Goal: Information Seeking & Learning: Learn about a topic

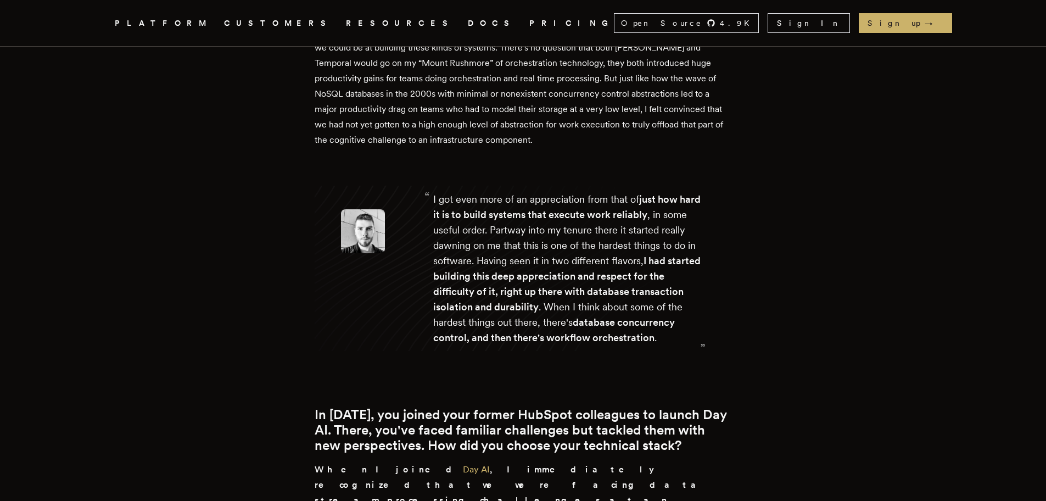
scroll to position [3229, 0]
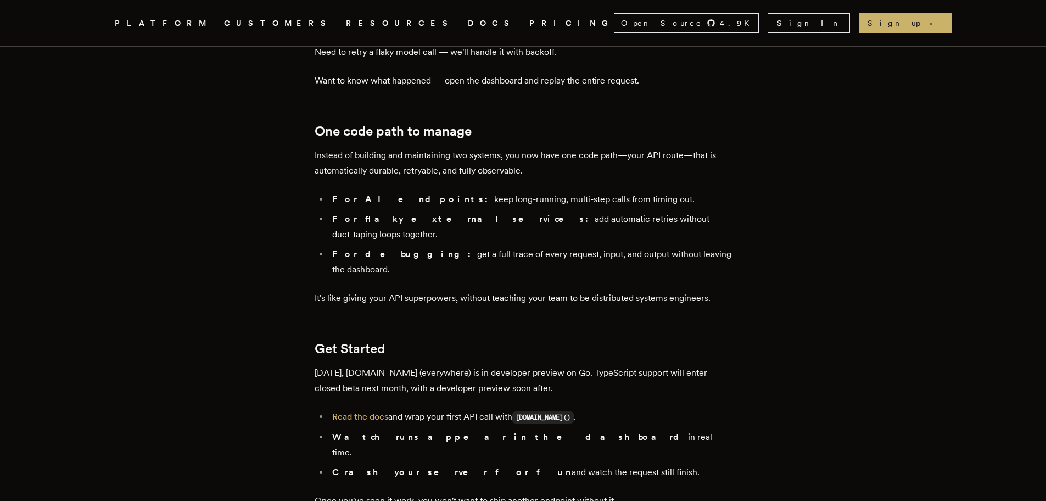
scroll to position [1476, 0]
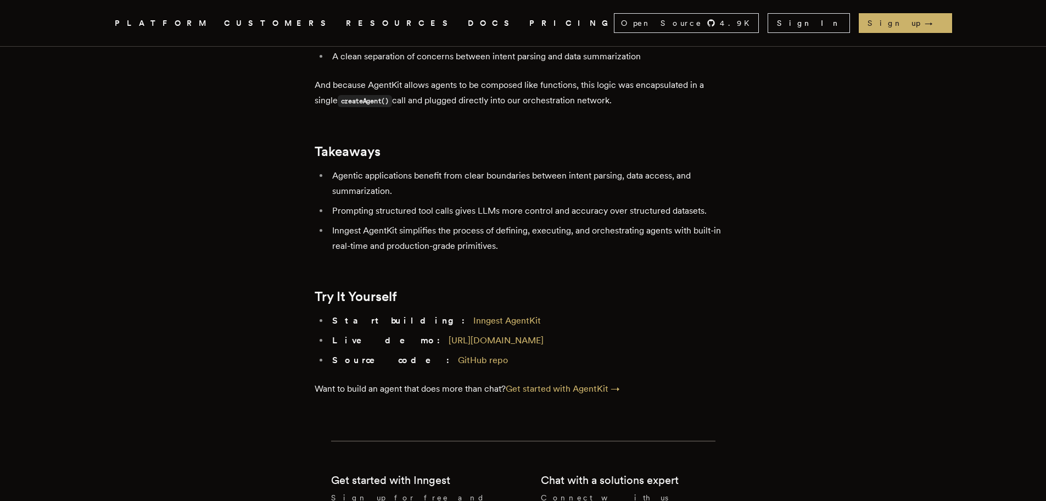
scroll to position [4869, 0]
